Goal: Information Seeking & Learning: Learn about a topic

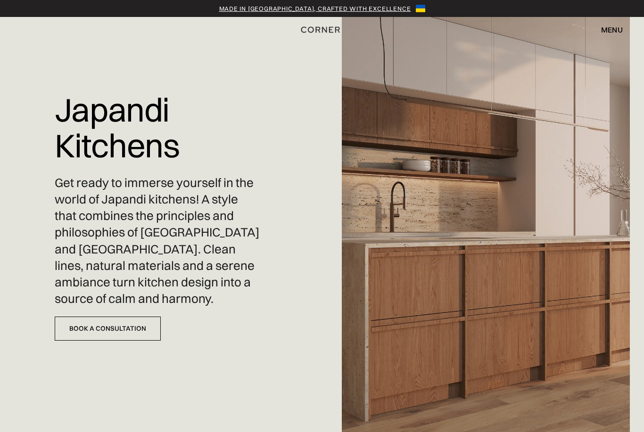
click at [613, 31] on div "menu" at bounding box center [612, 30] width 22 height 8
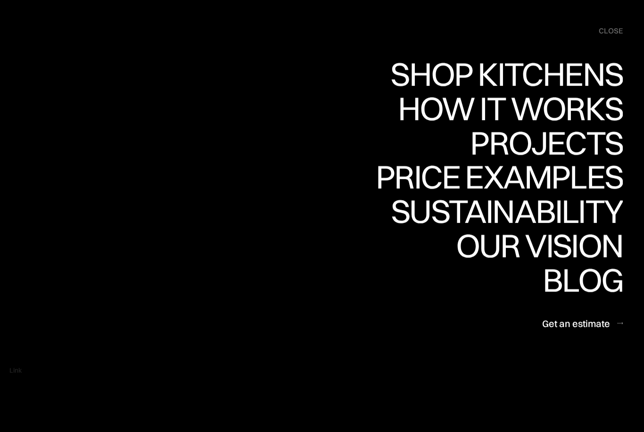
click at [559, 145] on div "Projects" at bounding box center [546, 142] width 153 height 33
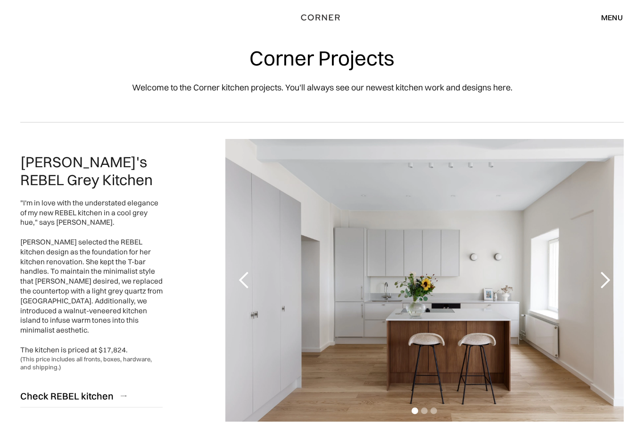
click at [618, 338] on div "next slide" at bounding box center [605, 280] width 38 height 283
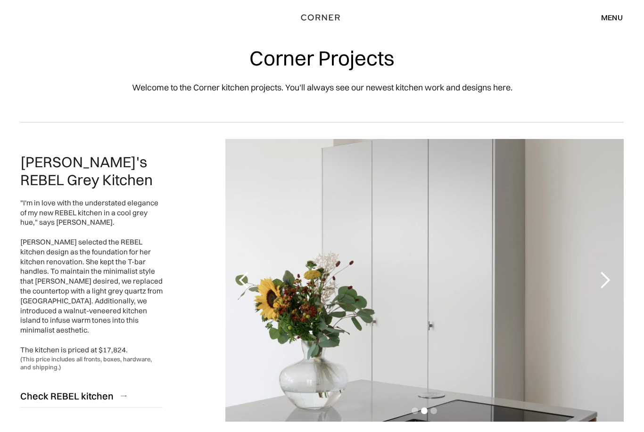
click at [614, 24] on div "menu close" at bounding box center [607, 17] width 31 height 16
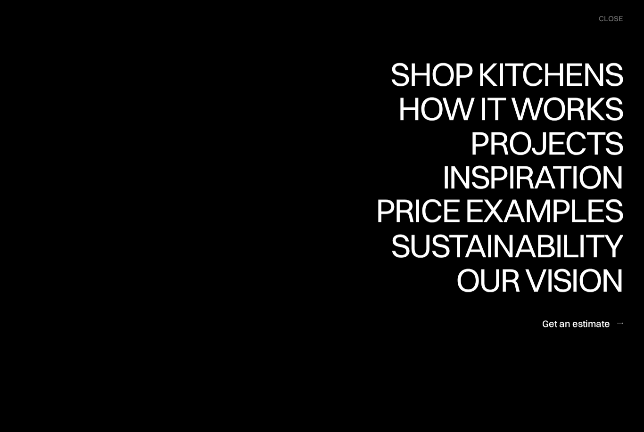
click at [545, 206] on div "Price examples" at bounding box center [499, 210] width 247 height 33
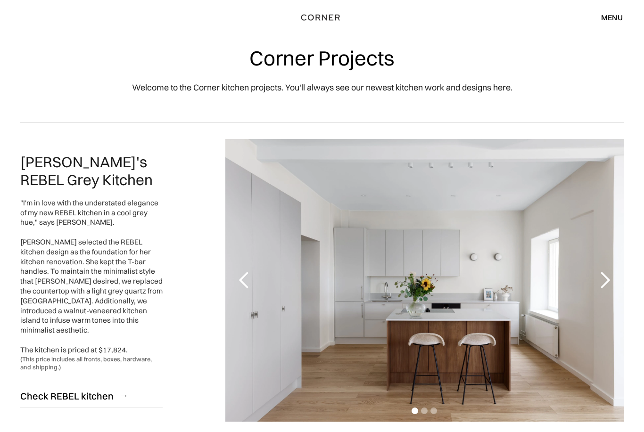
click at [612, 19] on div "menu" at bounding box center [612, 18] width 22 height 8
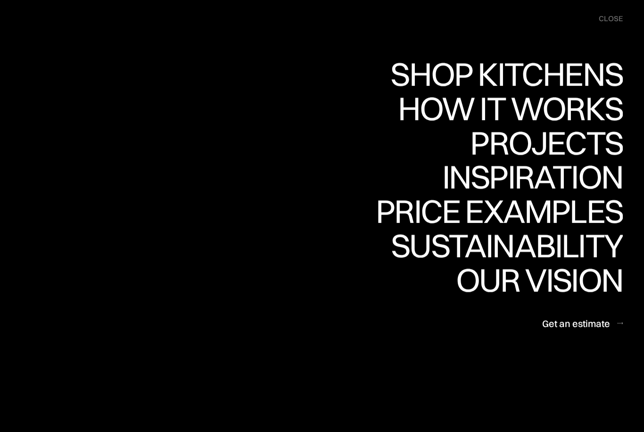
click at [547, 107] on div "How it works" at bounding box center [509, 108] width 227 height 33
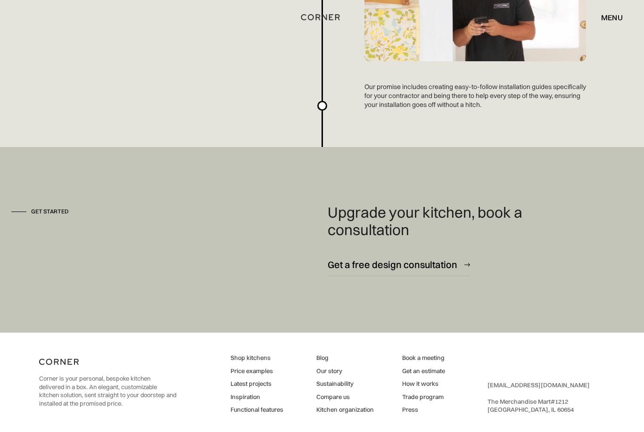
scroll to position [2517, 0]
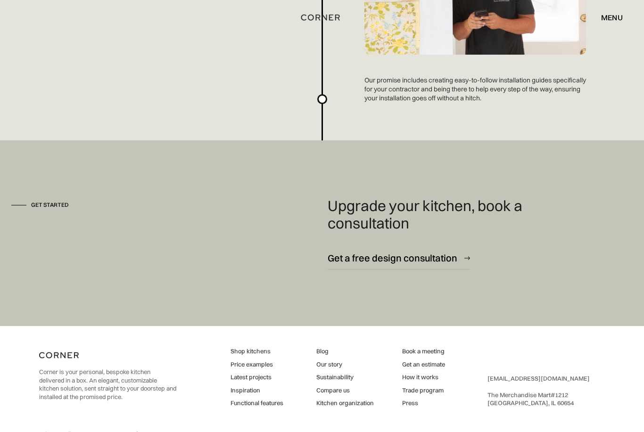
click at [254, 354] on link "Shop kitchens" at bounding box center [257, 351] width 53 height 8
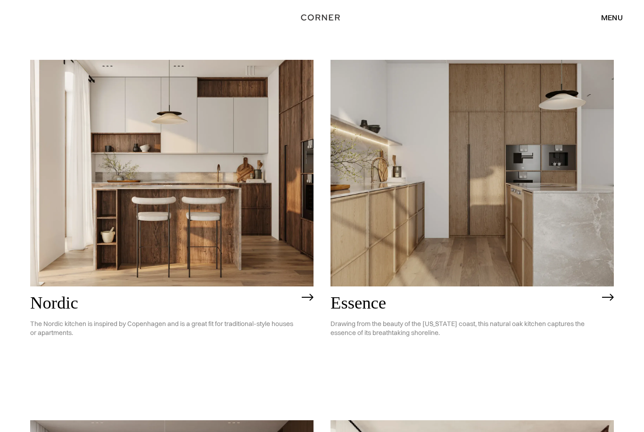
scroll to position [89, 0]
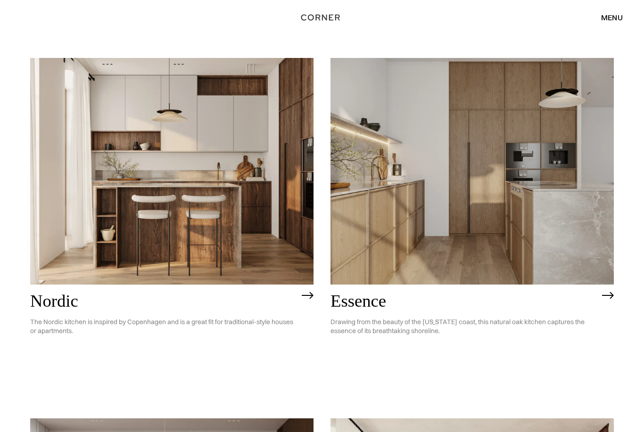
click at [433, 211] on img at bounding box center [471, 171] width 283 height 227
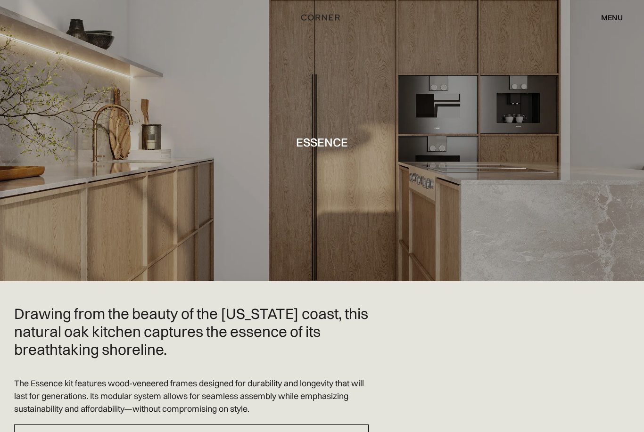
scroll to position [1, 0]
click at [611, 19] on div "menu" at bounding box center [612, 18] width 22 height 8
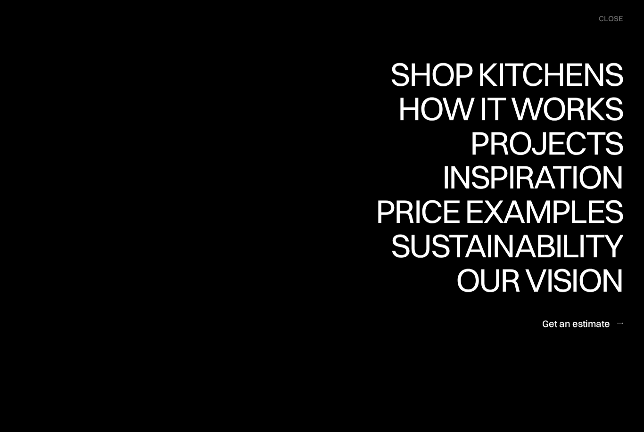
click at [599, 218] on div "Price examples" at bounding box center [499, 211] width 247 height 33
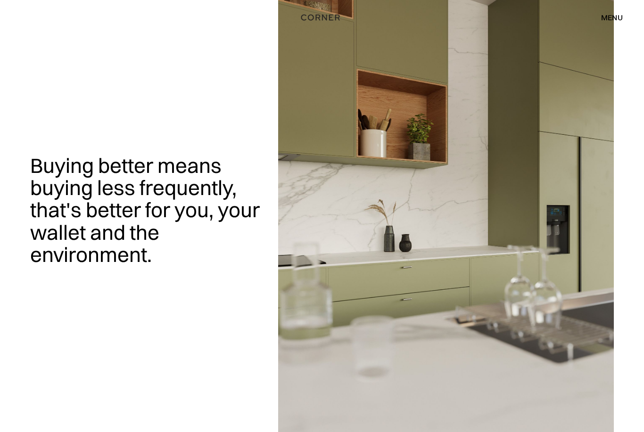
click at [620, 21] on div "menu" at bounding box center [612, 18] width 22 height 8
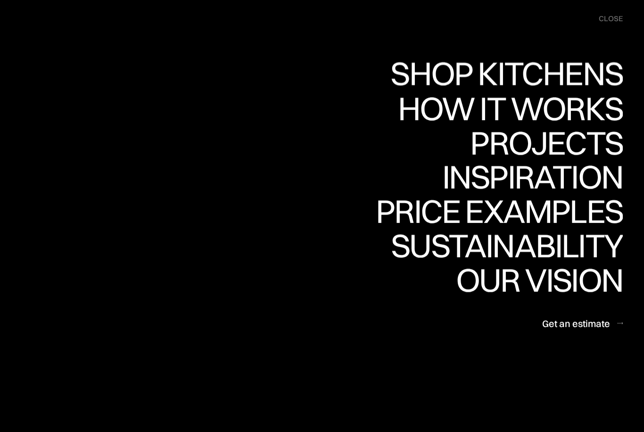
click at [533, 76] on div "Shop Kitchens" at bounding box center [504, 73] width 237 height 33
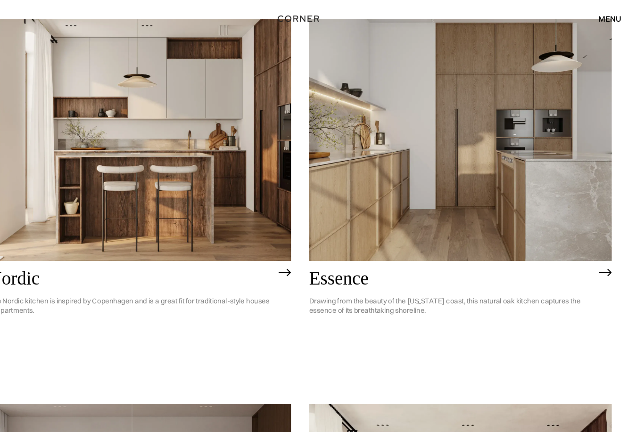
scroll to position [129, 0]
click at [476, 168] on img at bounding box center [471, 131] width 283 height 227
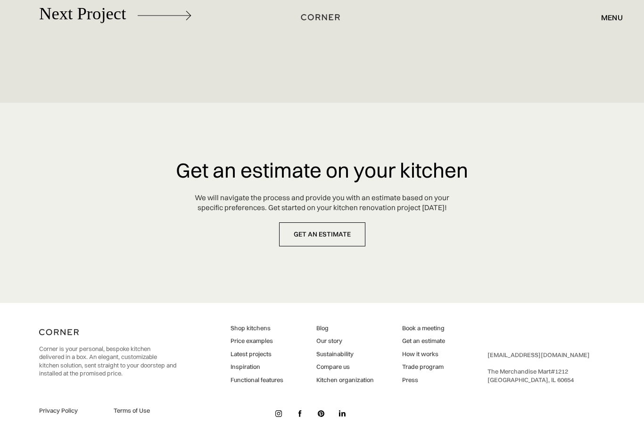
scroll to position [4395, 0]
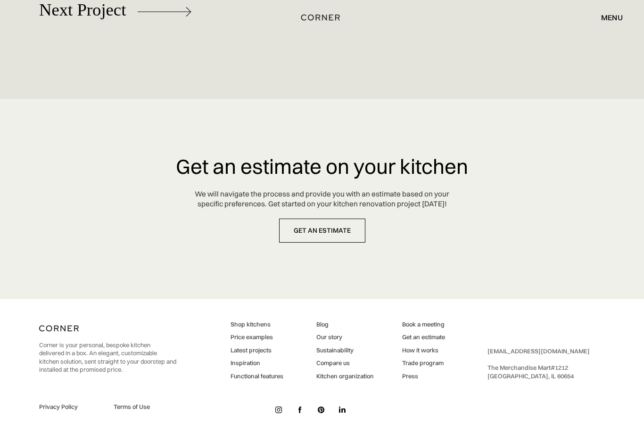
click at [522, 355] on link "[EMAIL_ADDRESS][DOMAIN_NAME]" at bounding box center [538, 351] width 102 height 8
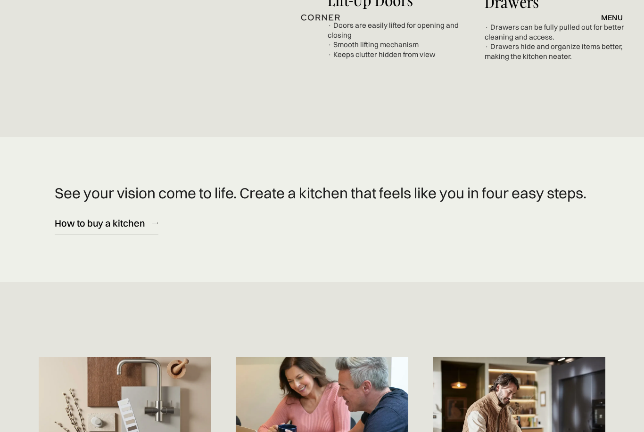
scroll to position [3696, 0]
